Goal: Complete application form

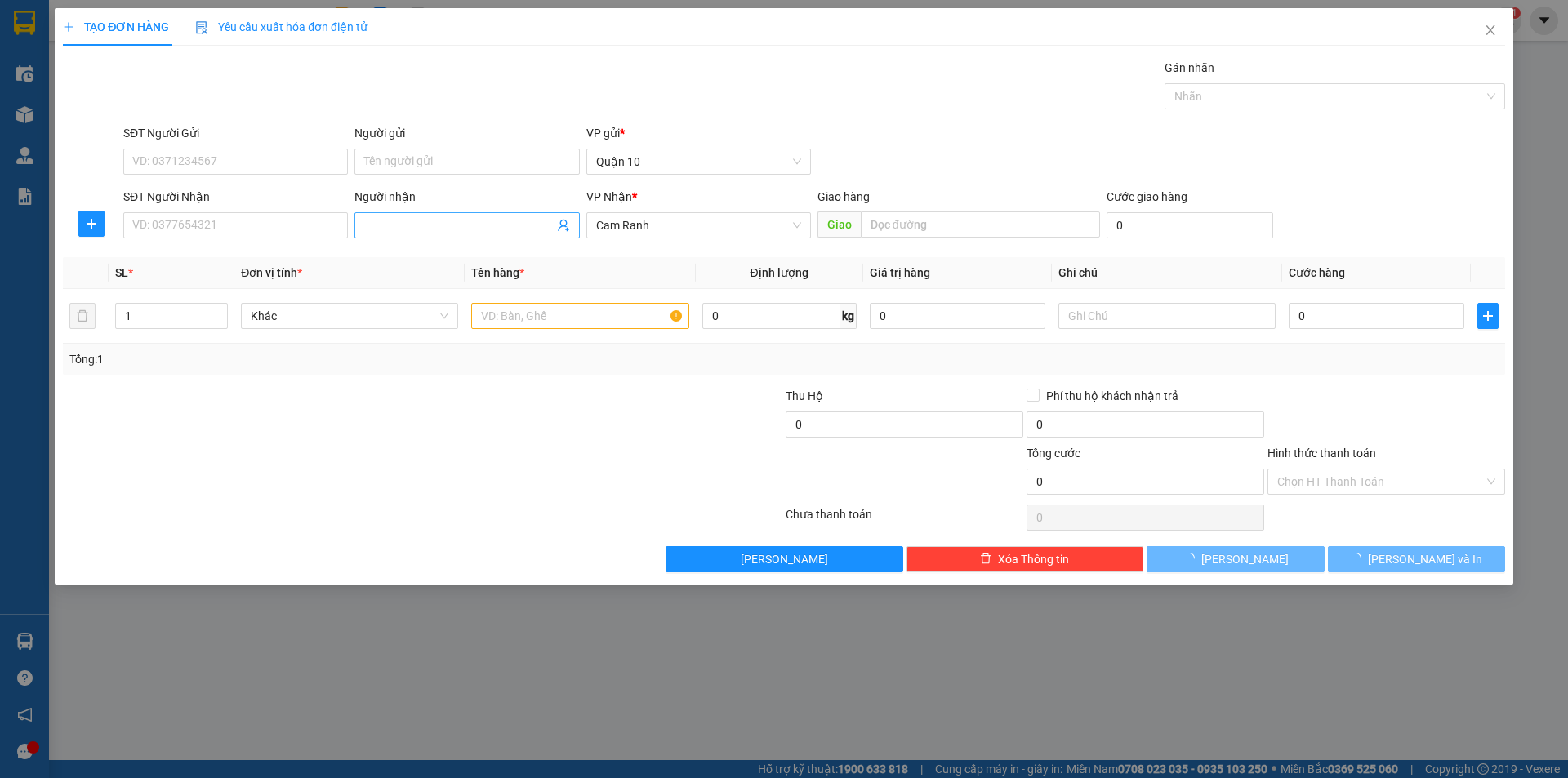
click at [436, 230] on input "Người nhận" at bounding box center [458, 225] width 189 height 18
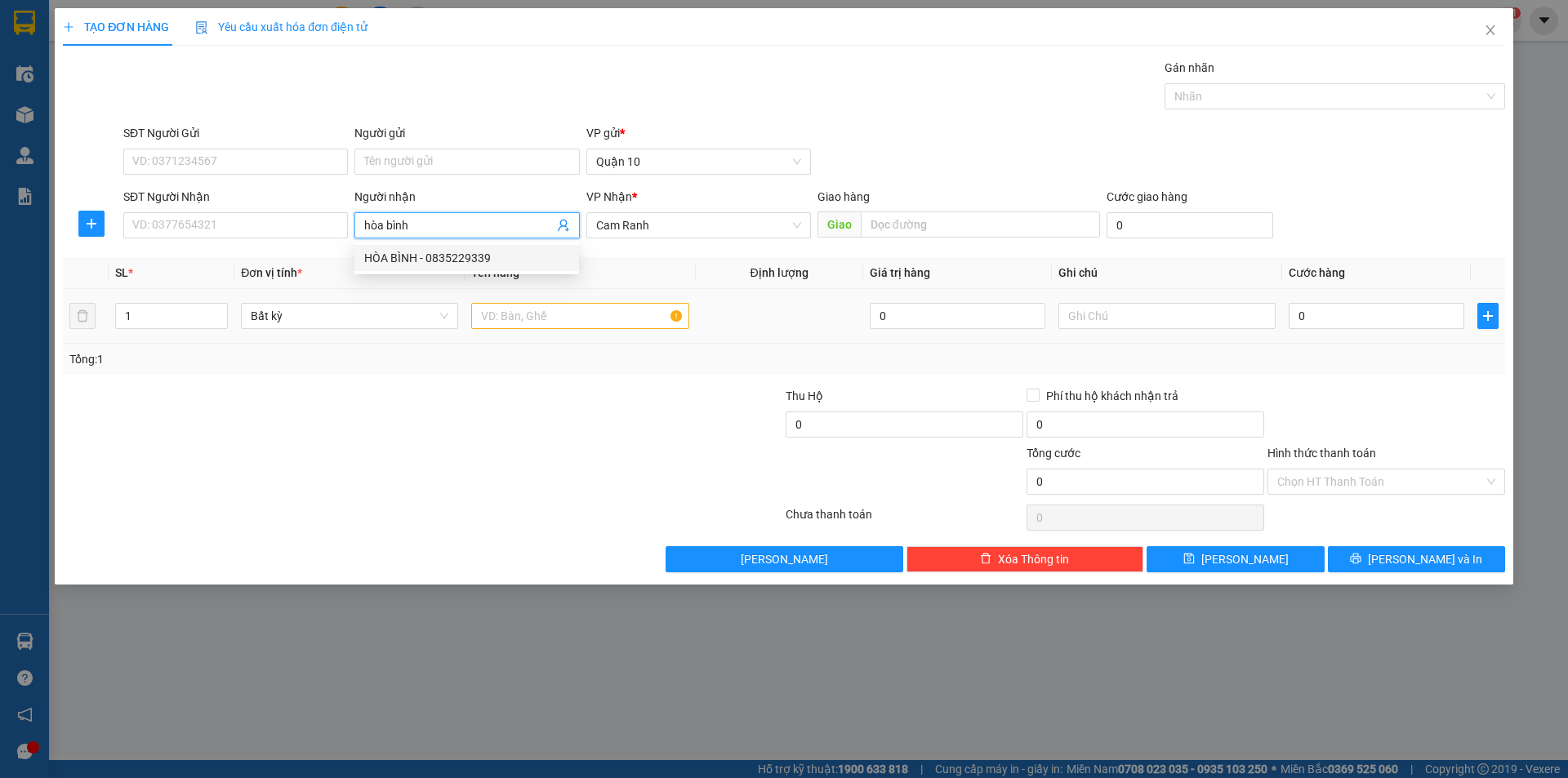
type input "hòa bình"
click at [531, 325] on input "text" at bounding box center [580, 316] width 217 height 26
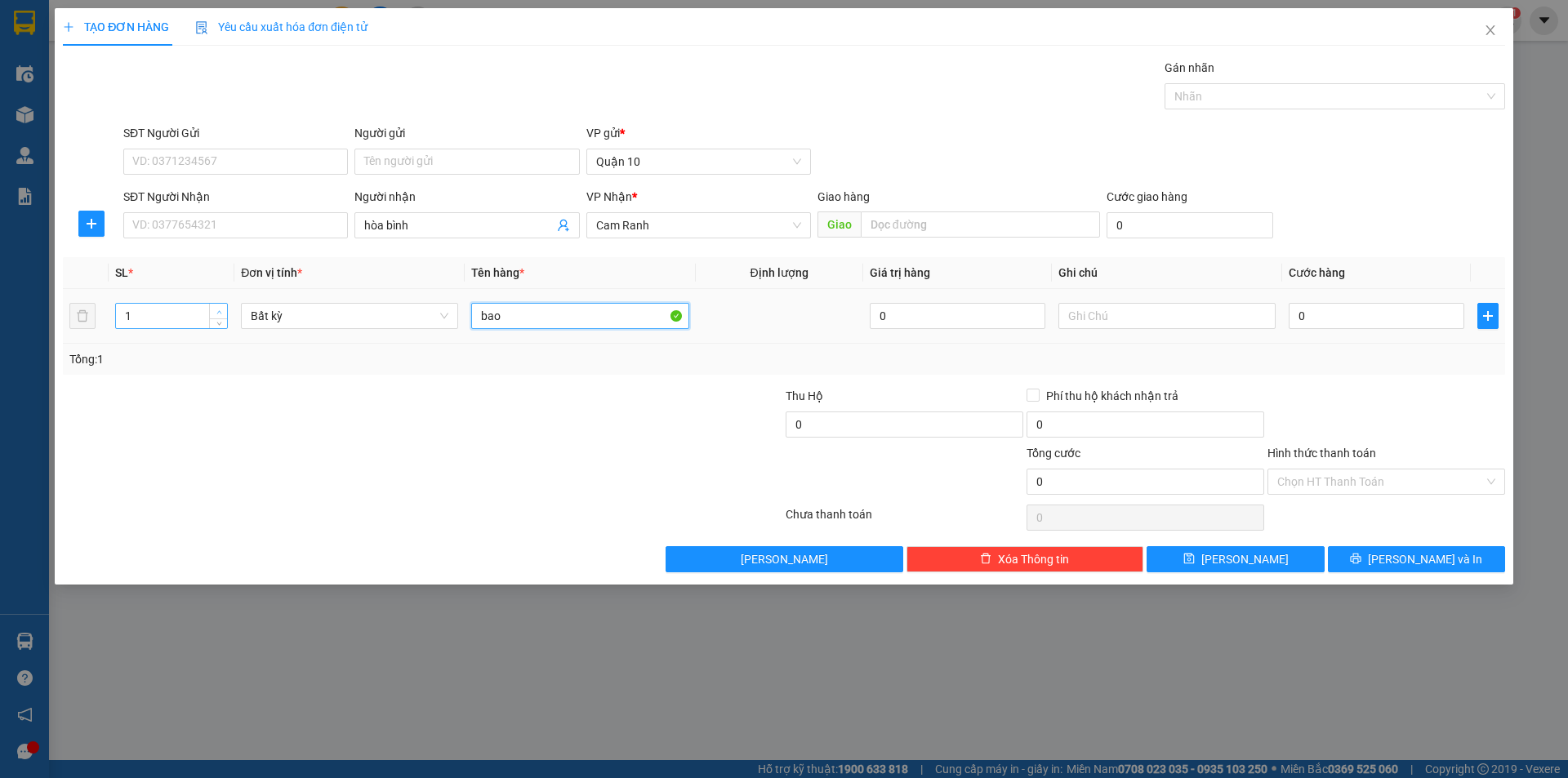
type input "bao"
click at [216, 311] on icon "up" at bounding box center [219, 312] width 6 height 6
click at [217, 309] on icon "up" at bounding box center [219, 312] width 6 height 6
type input "4"
click at [217, 309] on icon "up" at bounding box center [219, 312] width 6 height 6
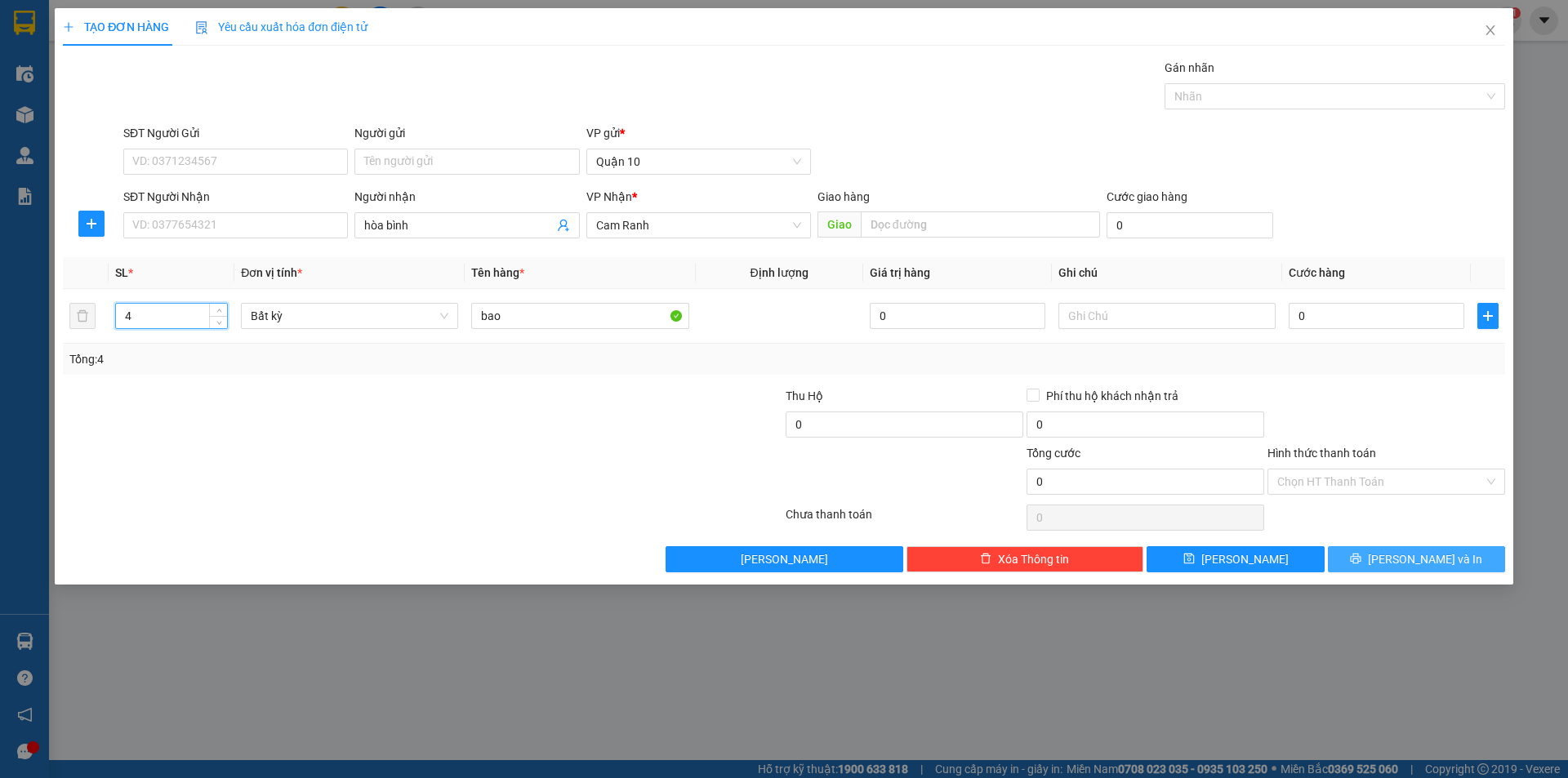
click at [1417, 570] on button "[PERSON_NAME] và In" at bounding box center [1416, 559] width 177 height 26
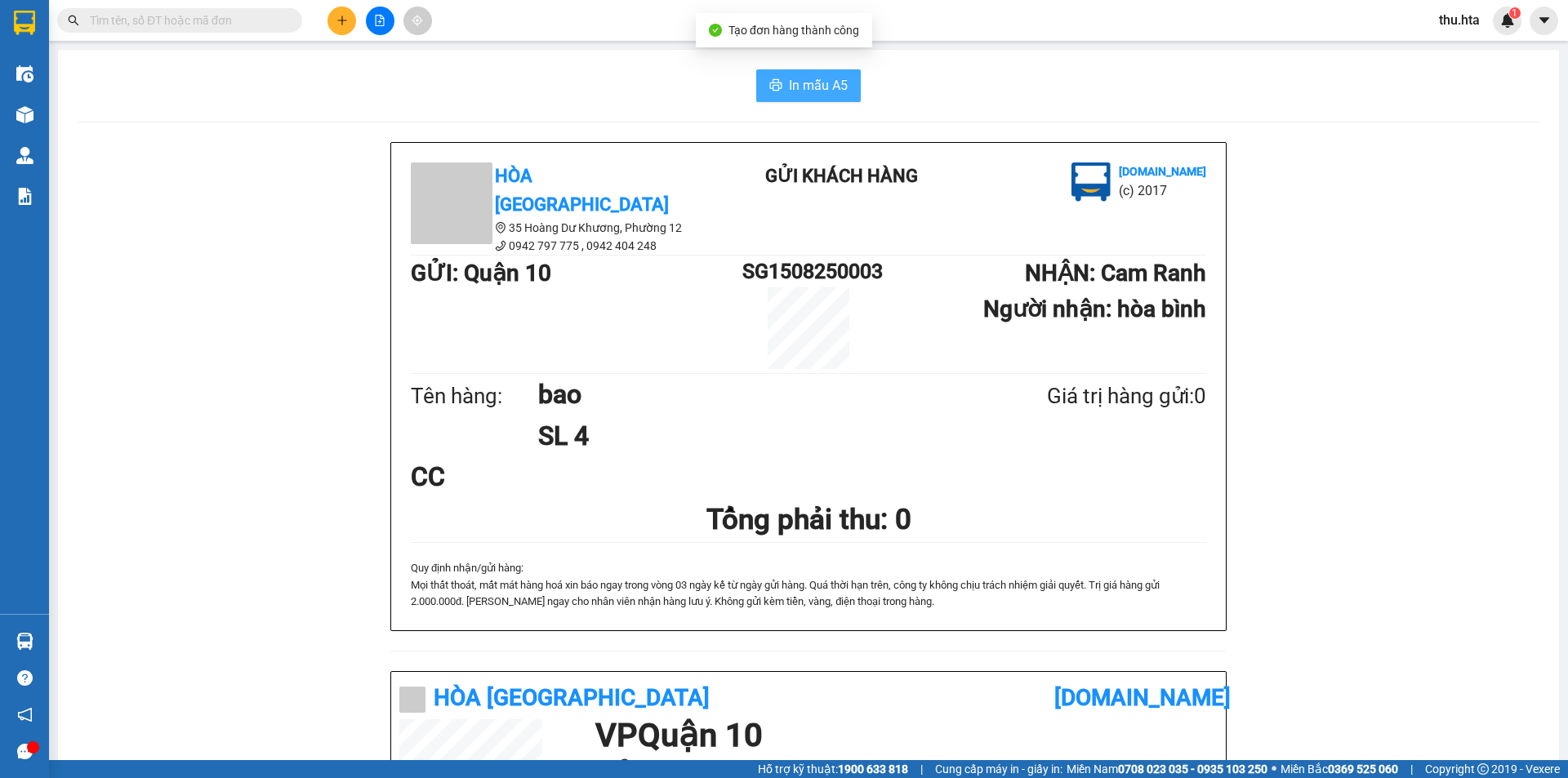
drag, startPoint x: 840, startPoint y: 79, endPoint x: 810, endPoint y: 122, distance: 52.4
click at [837, 80] on span "In mẫu A5" at bounding box center [818, 85] width 59 height 20
